Goal: Find contact information: Find contact information

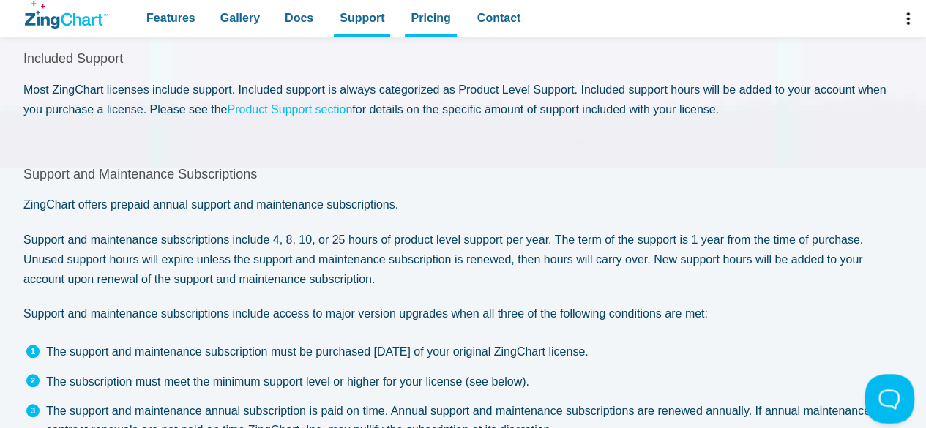
click at [880, 395] on button at bounding box center [886, 396] width 44 height 44
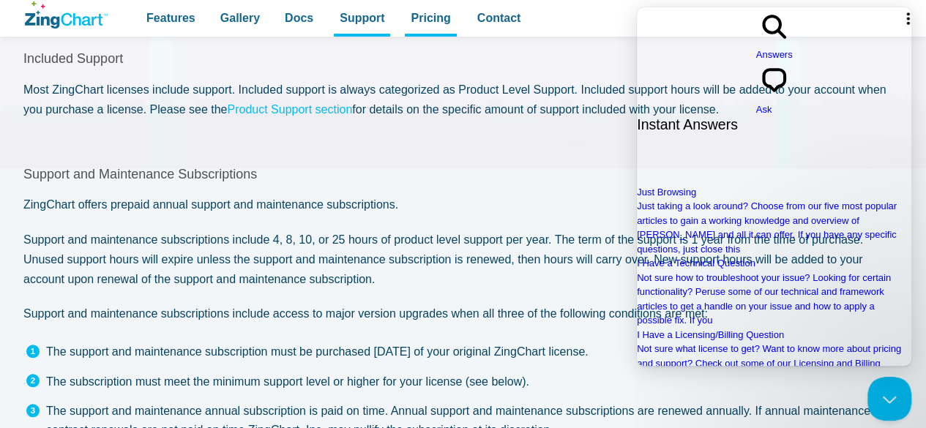
click at [887, 401] on button "Close Beacon popover" at bounding box center [886, 396] width 44 height 44
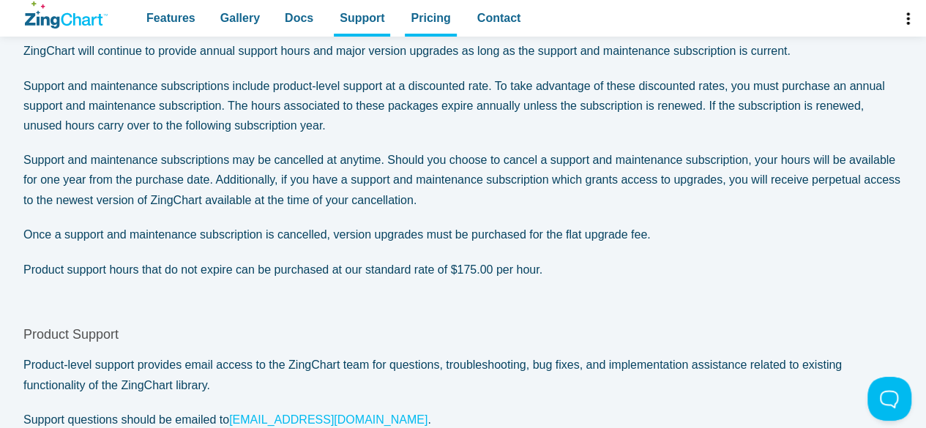
scroll to position [1499, 0]
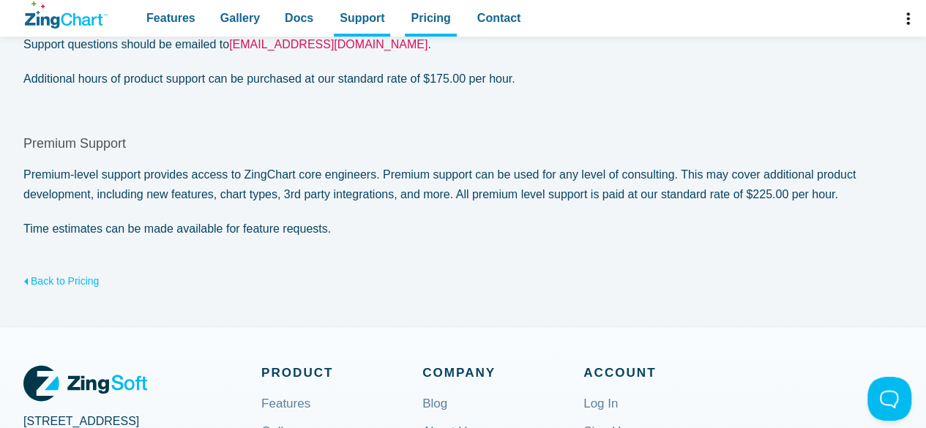
click at [301, 45] on link "[EMAIL_ADDRESS][DOMAIN_NAME]" at bounding box center [328, 44] width 198 height 12
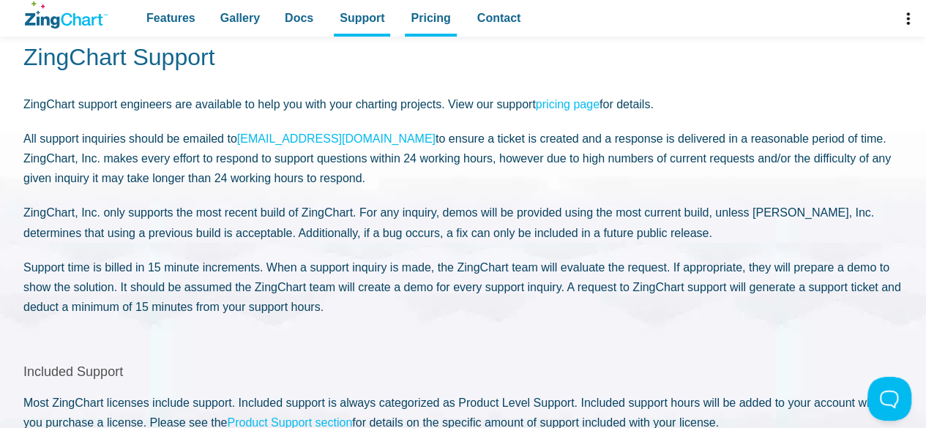
scroll to position [0, 0]
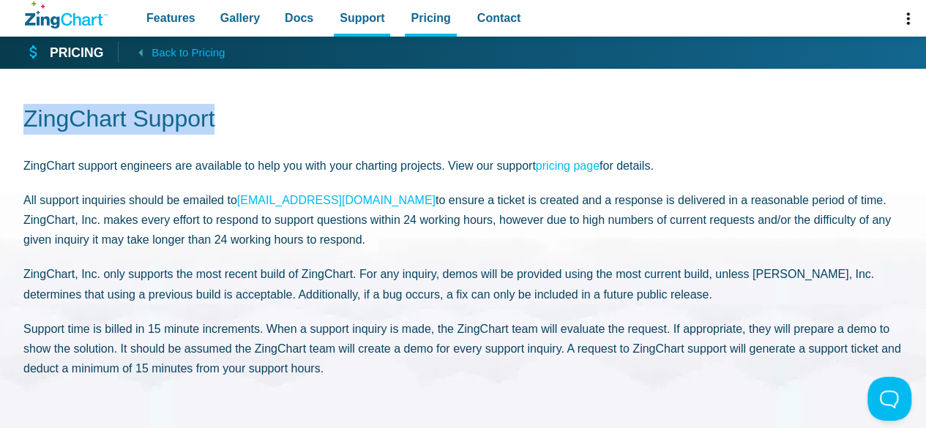
drag, startPoint x: 874, startPoint y: 42, endPoint x: 874, endPoint y: 74, distance: 31.5
click at [669, 127] on h1 "ZingChart Support" at bounding box center [462, 120] width 879 height 33
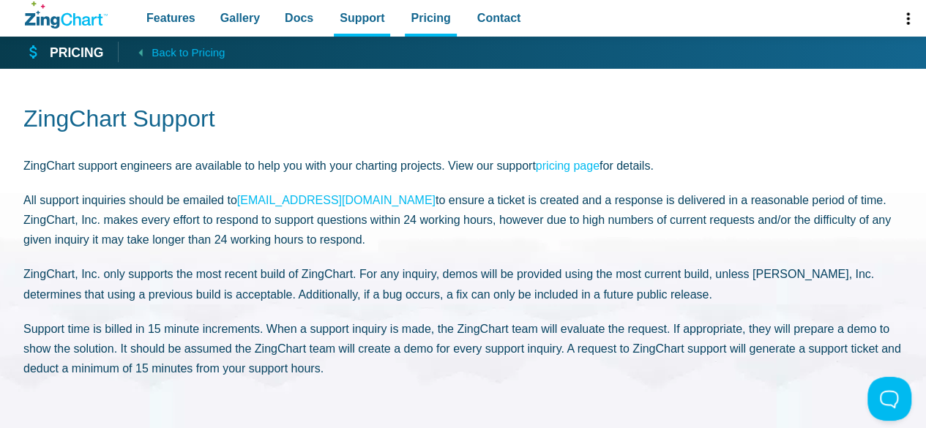
click at [602, 106] on h1 "ZingChart Support" at bounding box center [462, 120] width 879 height 33
